Goal: Browse casually

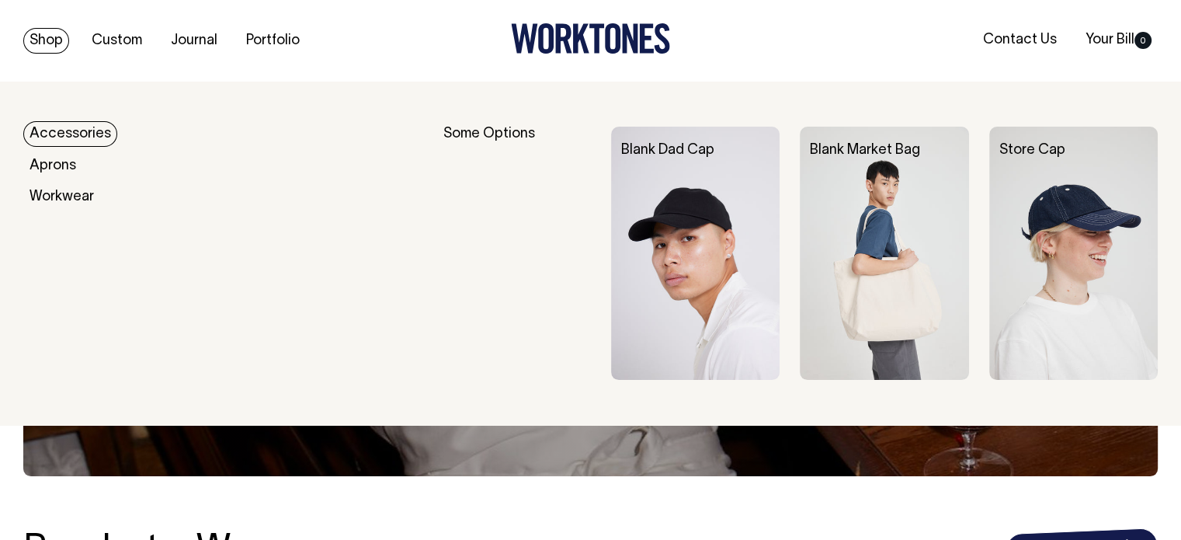
click at [57, 37] on link "Shop" at bounding box center [46, 41] width 46 height 26
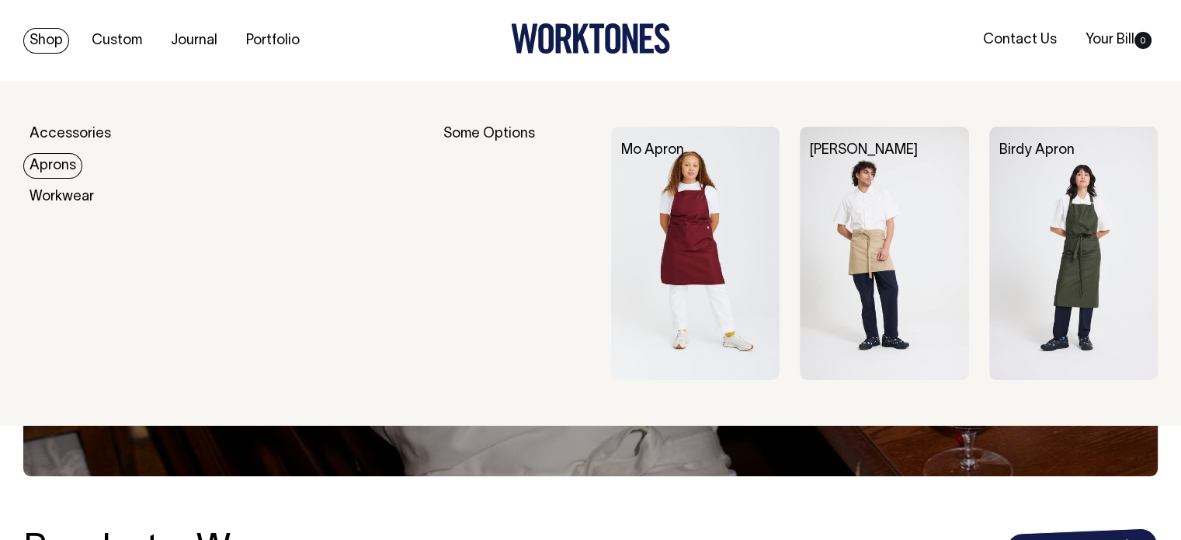
click at [60, 176] on link "Aprons" at bounding box center [52, 166] width 59 height 26
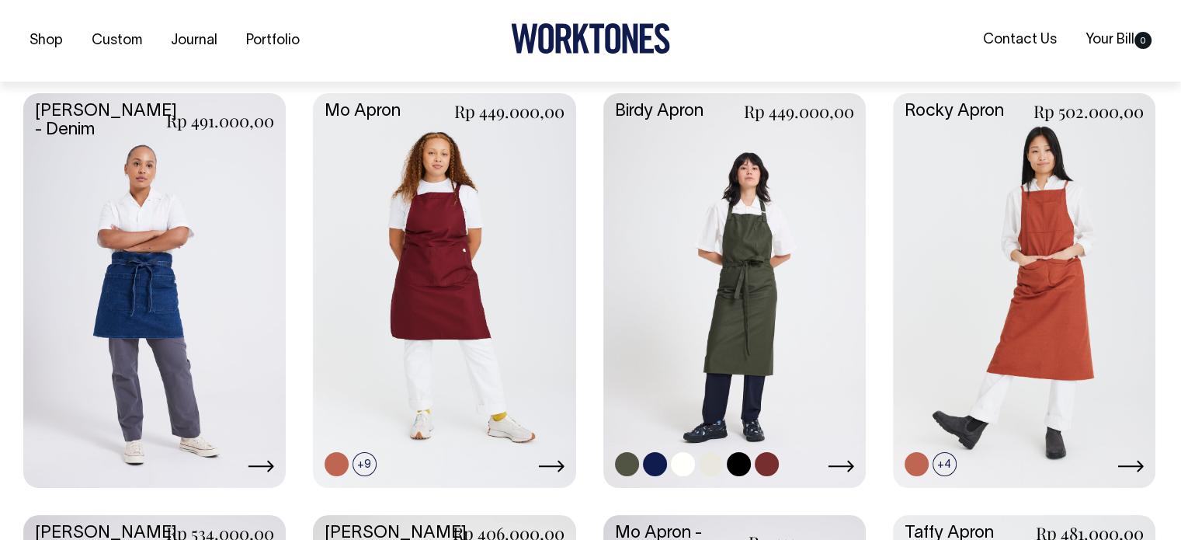
scroll to position [659, 0]
click at [230, 310] on link at bounding box center [154, 287] width 262 height 391
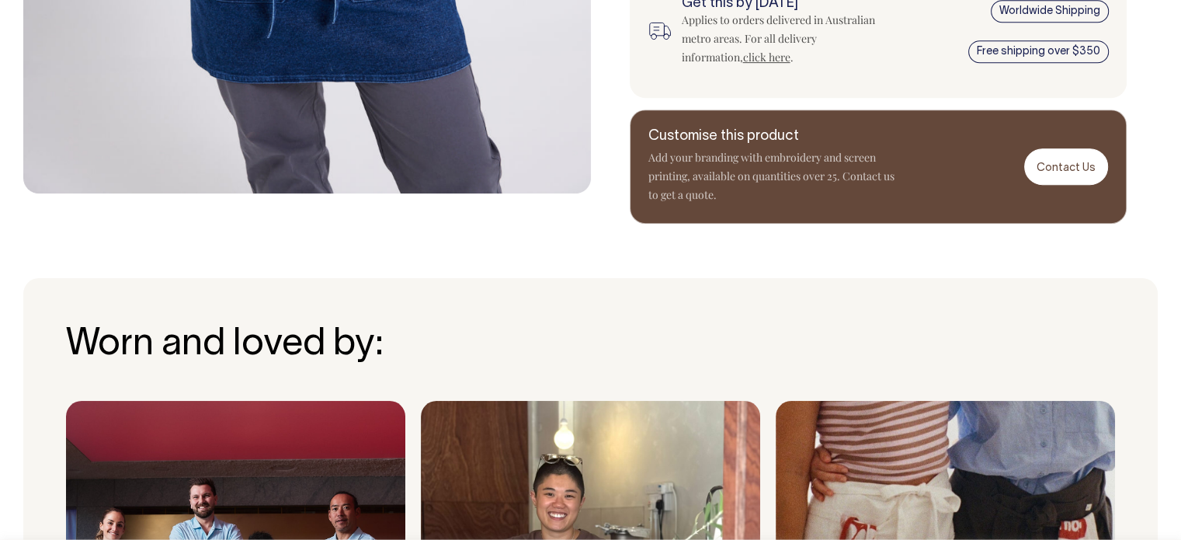
scroll to position [739, 0]
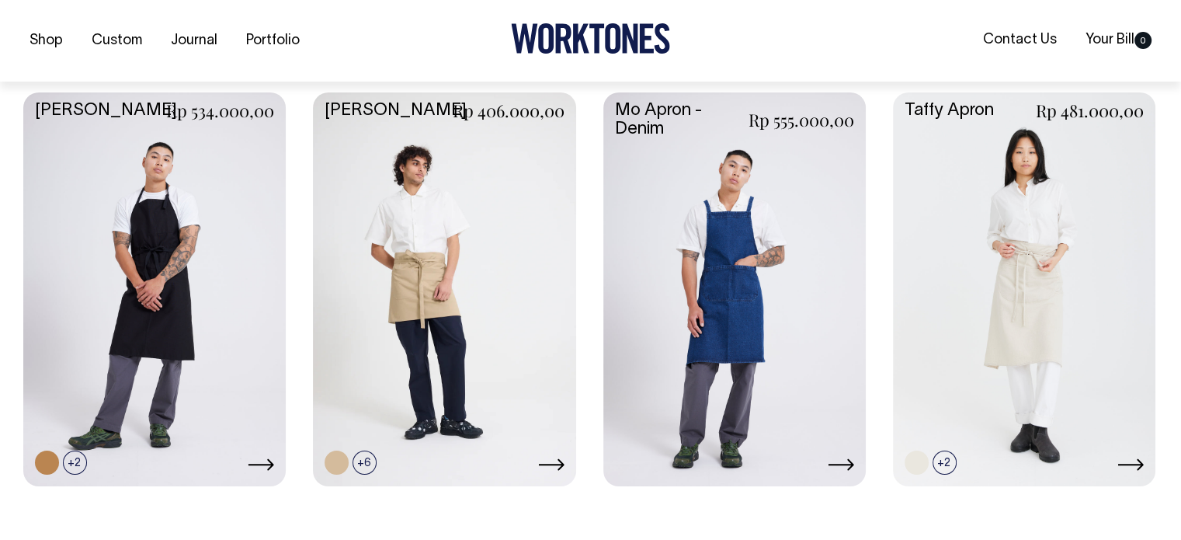
scroll to position [1081, 0]
click at [933, 207] on link at bounding box center [1024, 287] width 262 height 391
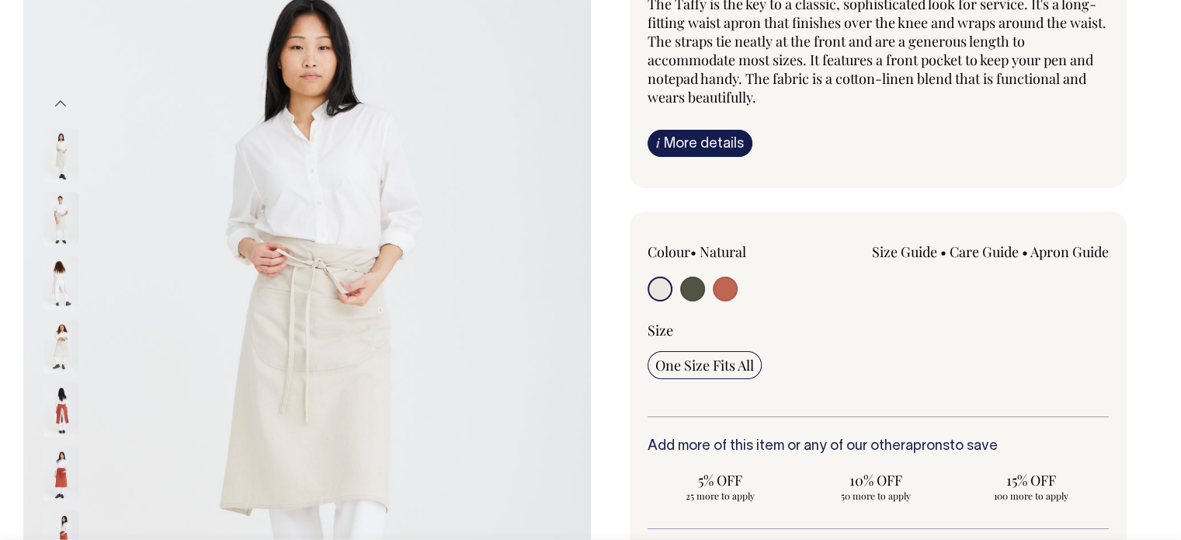
scroll to position [165, 0]
click at [944, 310] on div "Colour • Natural Size Guide cm" at bounding box center [879, 329] width 462 height 175
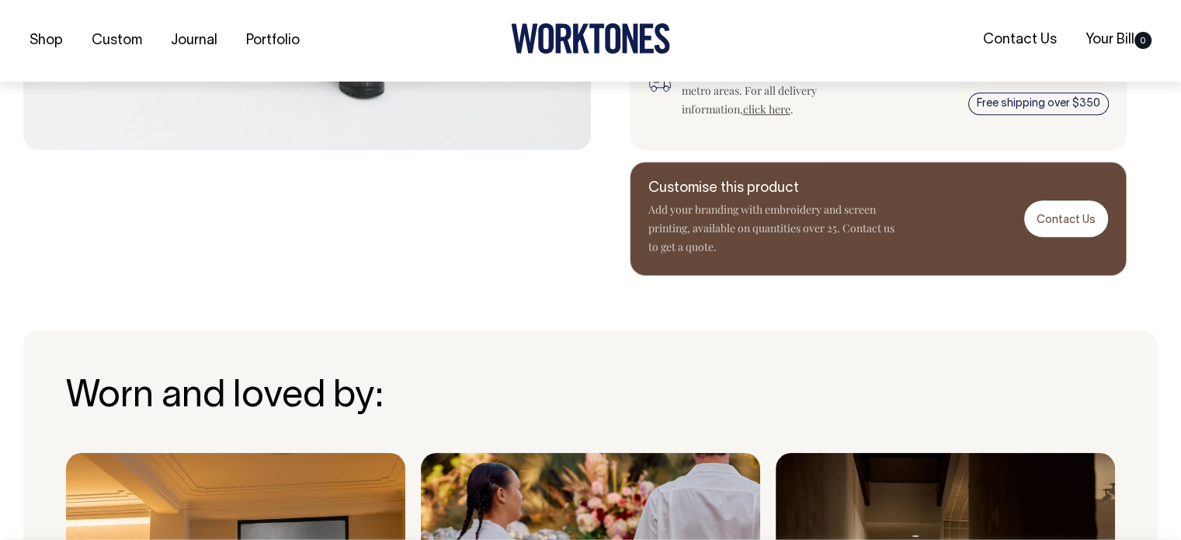
scroll to position [783, 0]
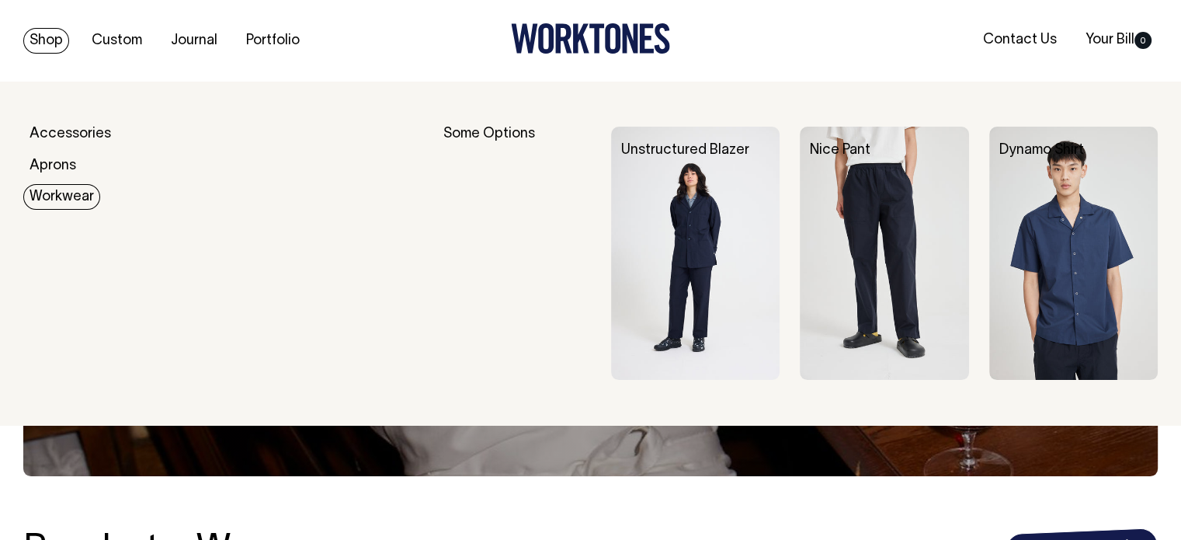
click at [75, 192] on link "Workwear" at bounding box center [61, 197] width 77 height 26
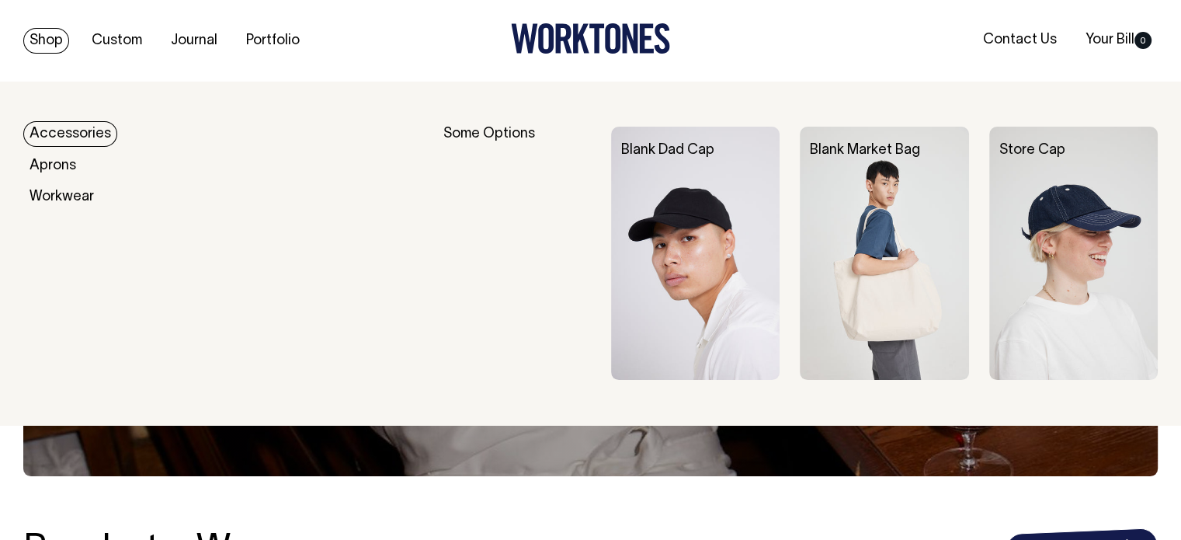
click at [730, 248] on img at bounding box center [695, 253] width 169 height 253
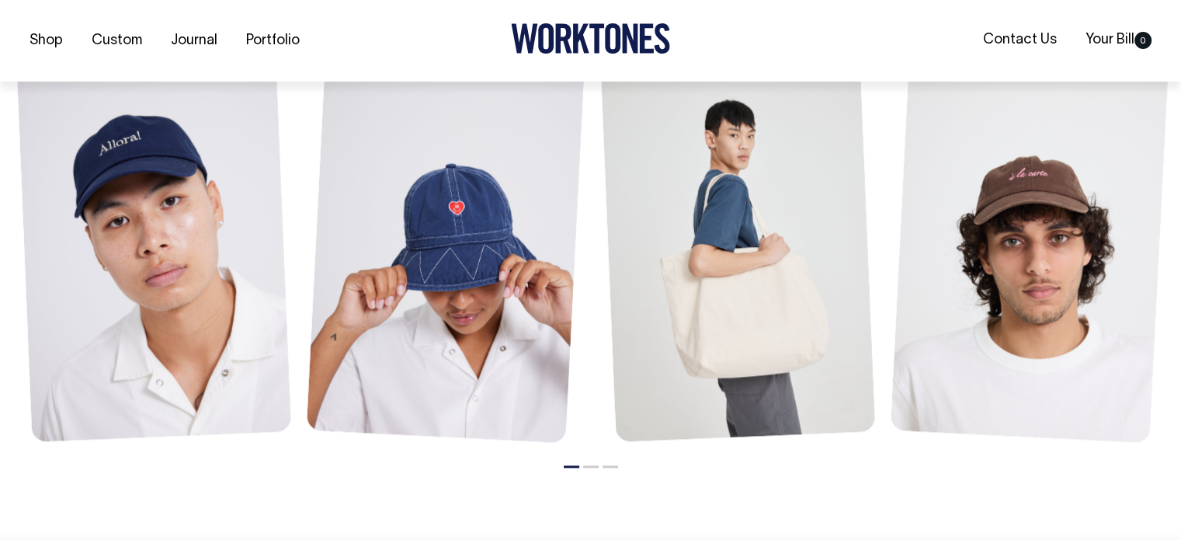
scroll to position [1837, 0]
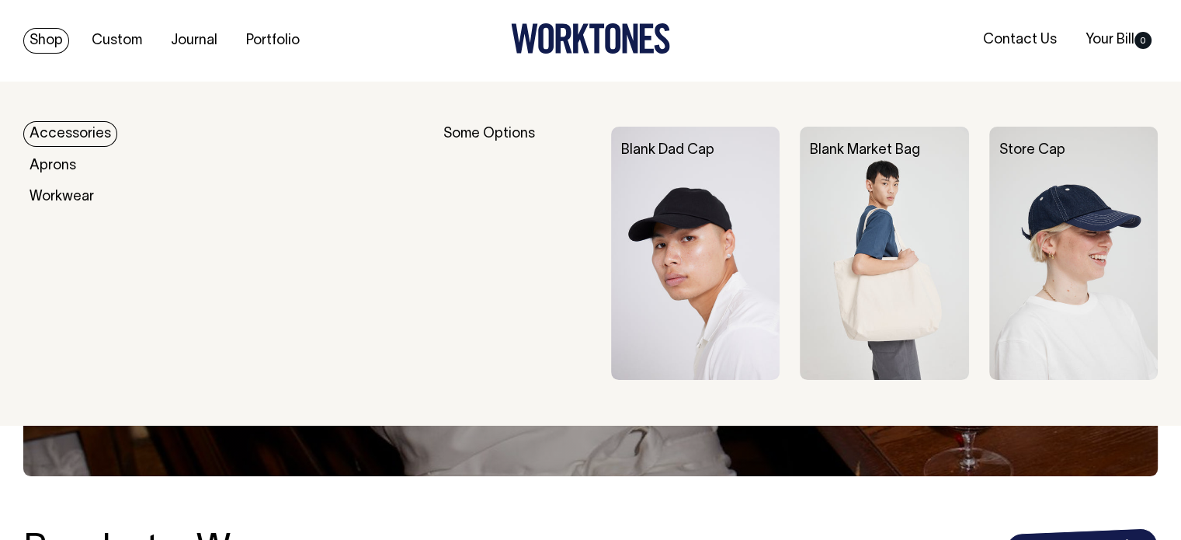
click at [669, 276] on img at bounding box center [695, 253] width 169 height 253
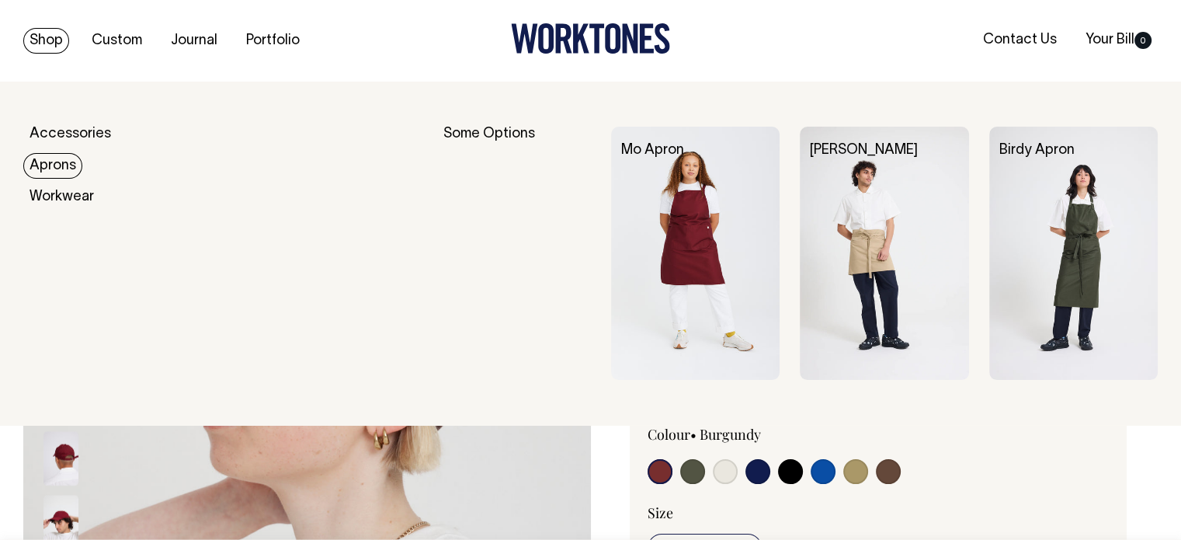
click at [69, 170] on link "Aprons" at bounding box center [52, 166] width 59 height 26
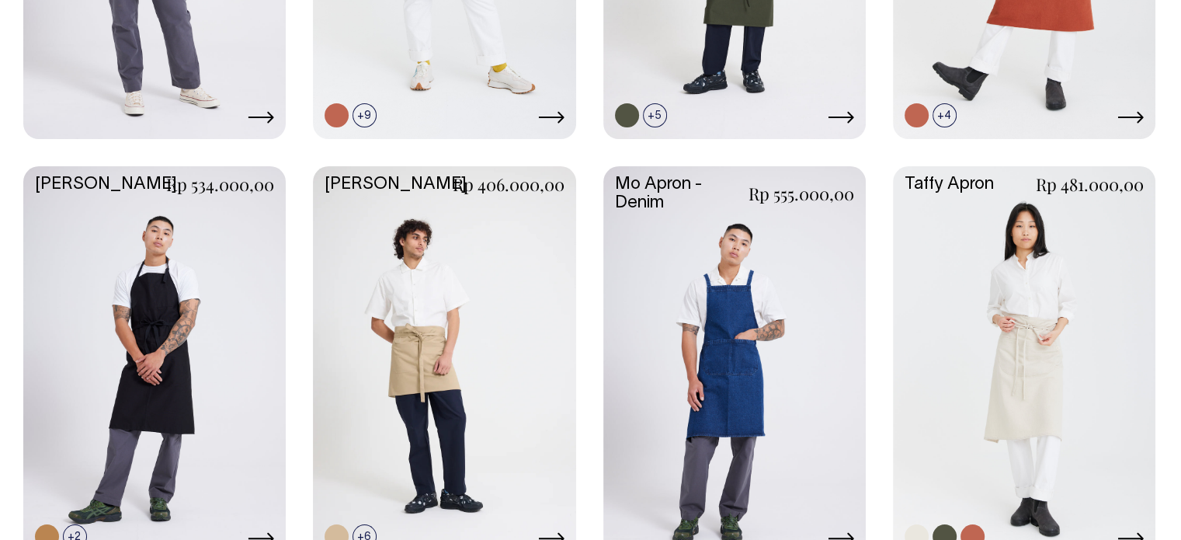
scroll to position [1006, 0]
click at [186, 287] on link at bounding box center [154, 362] width 262 height 391
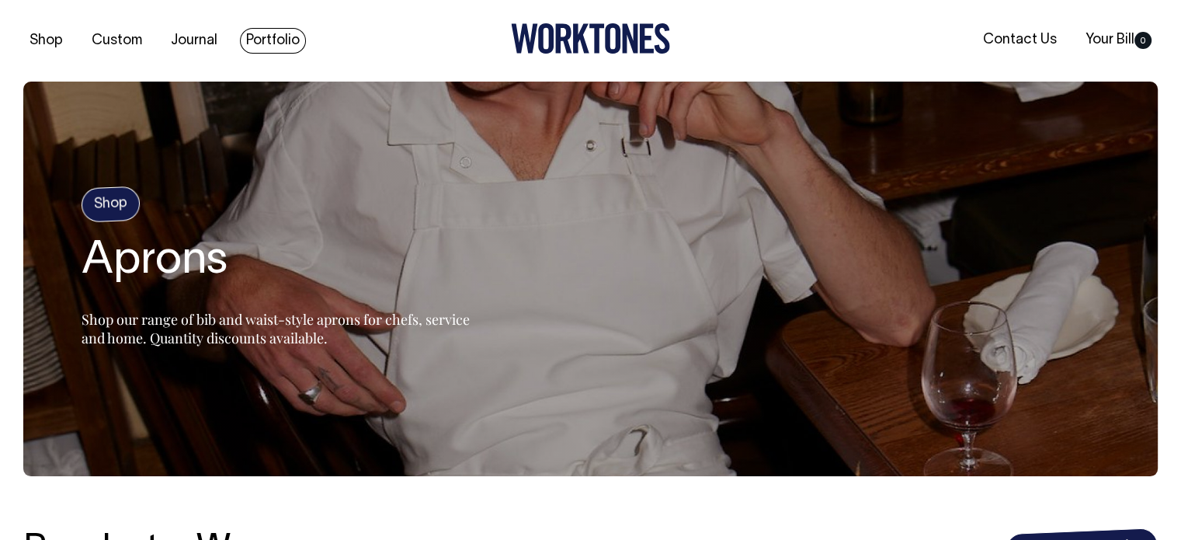
click at [278, 38] on link "Portfolio" at bounding box center [273, 41] width 66 height 26
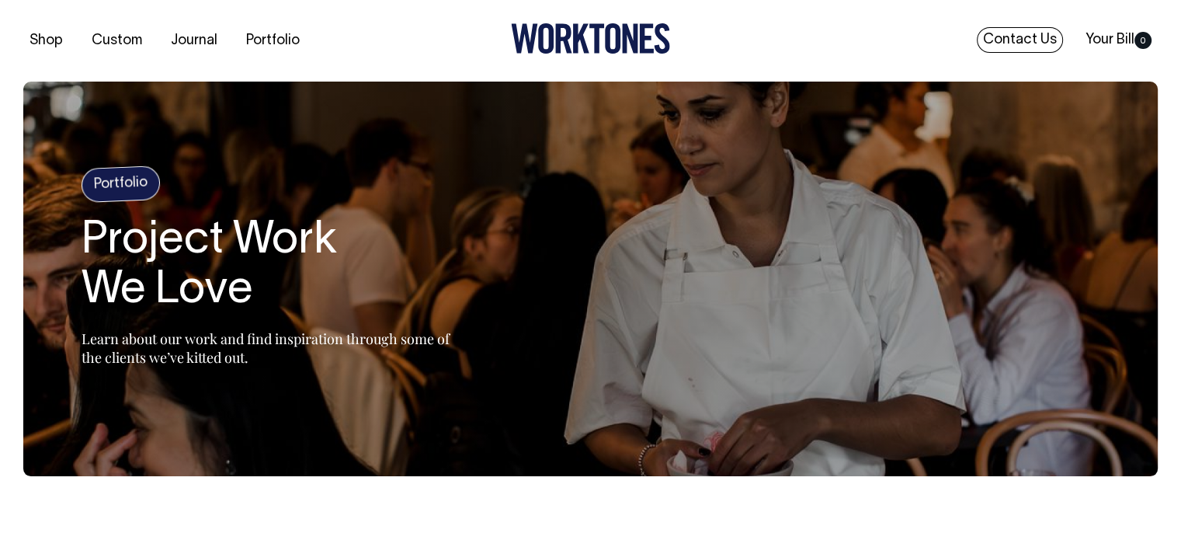
click at [996, 40] on link "Contact Us" at bounding box center [1020, 40] width 86 height 26
